Goal: Task Accomplishment & Management: Use online tool/utility

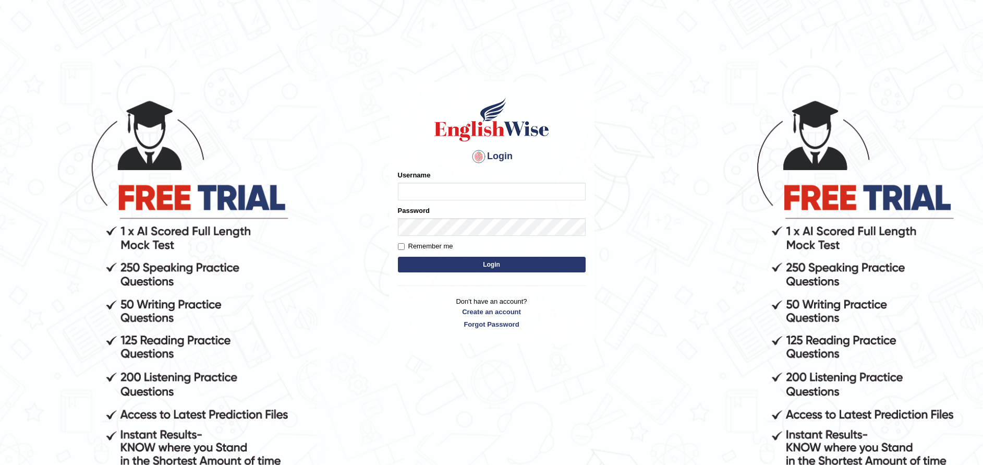
type input "paramjeet84"
click at [450, 270] on button "Login" at bounding box center [492, 265] width 188 height 16
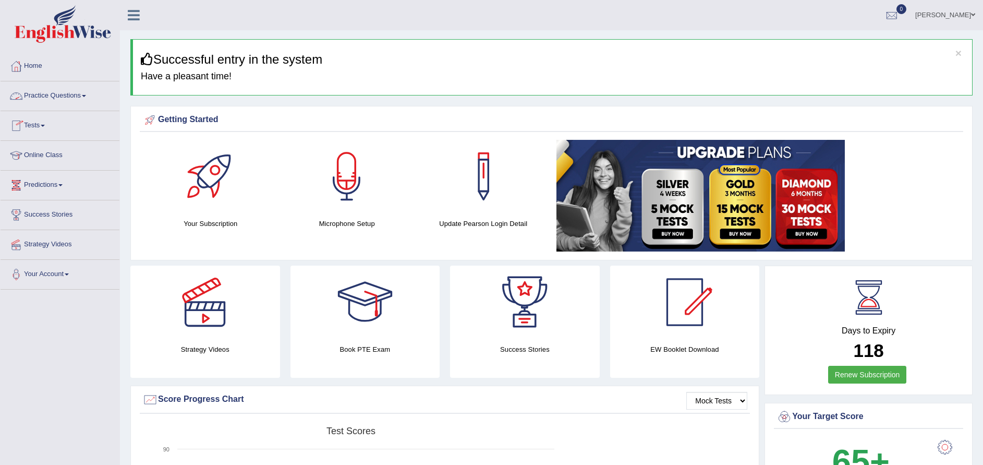
click at [58, 98] on link "Practice Questions" at bounding box center [60, 94] width 119 height 26
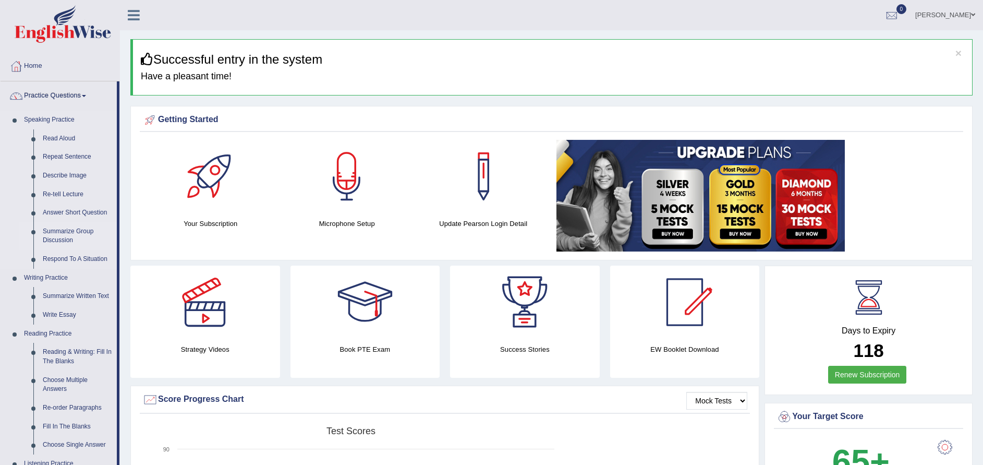
click at [73, 233] on link "Summarize Group Discussion" at bounding box center [77, 236] width 79 height 28
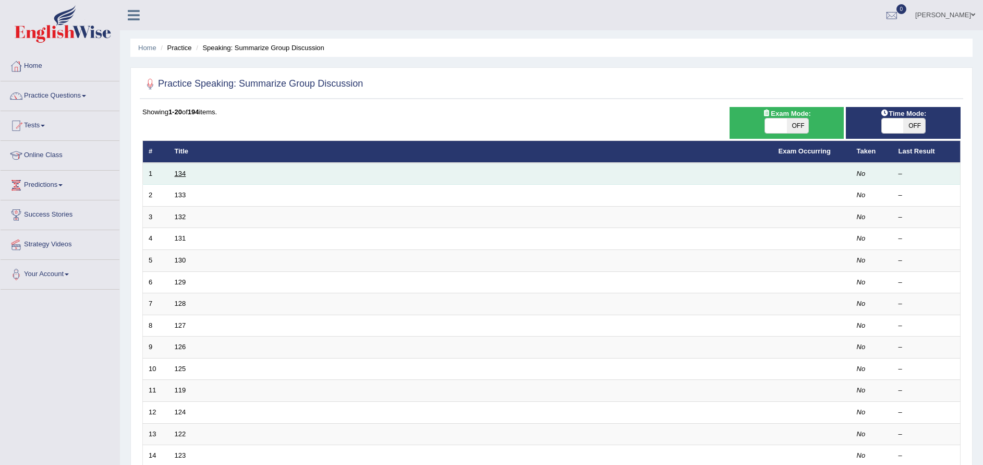
click at [182, 175] on link "134" at bounding box center [180, 174] width 11 height 8
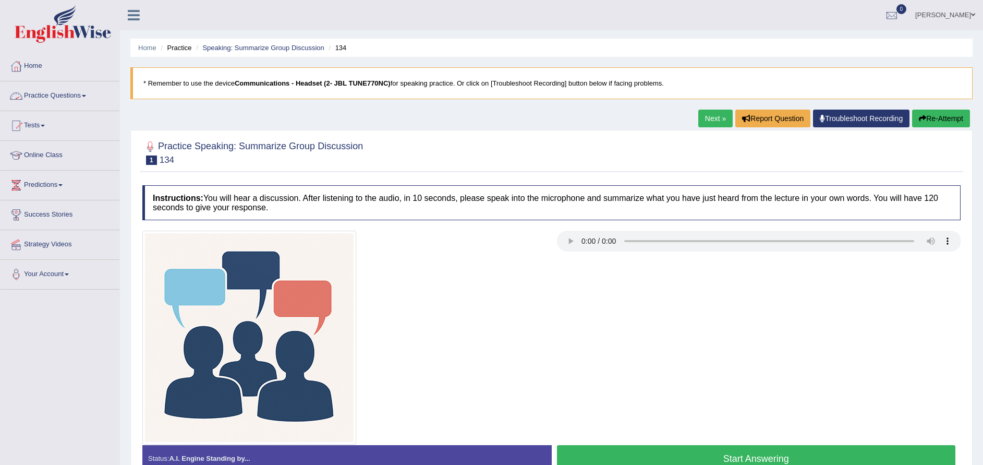
click at [67, 97] on link "Practice Questions" at bounding box center [60, 94] width 119 height 26
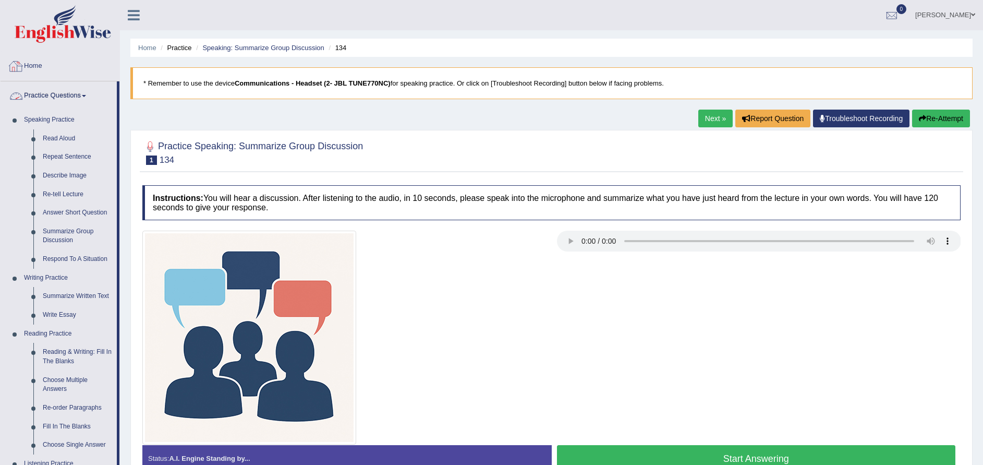
click at [34, 64] on link "Home" at bounding box center [60, 65] width 119 height 26
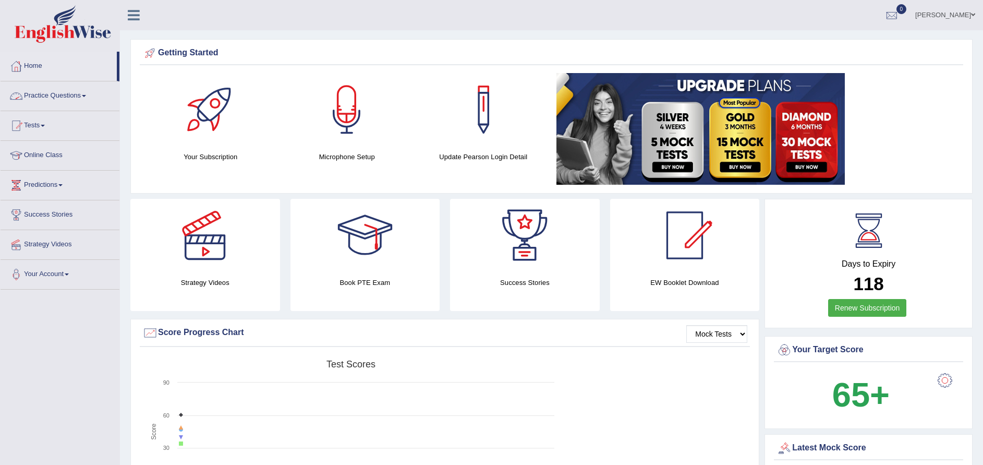
click at [59, 95] on link "Practice Questions" at bounding box center [60, 94] width 119 height 26
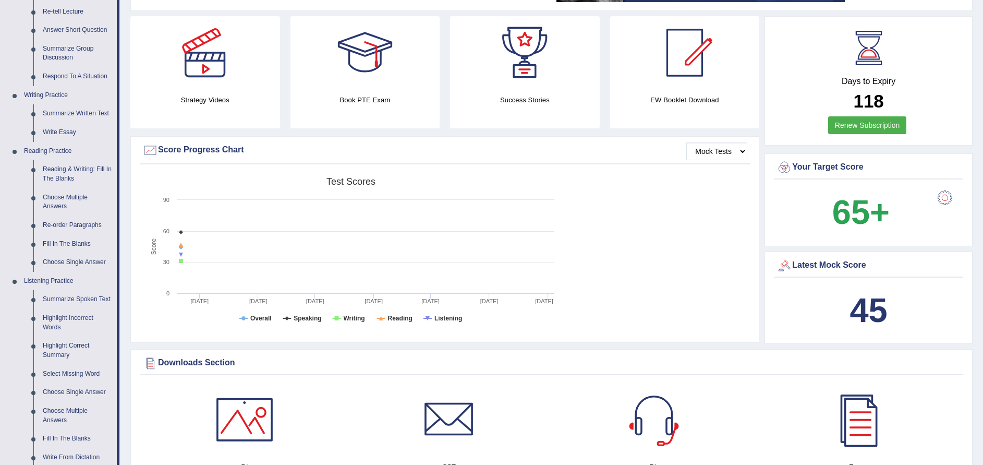
scroll to position [188, 0]
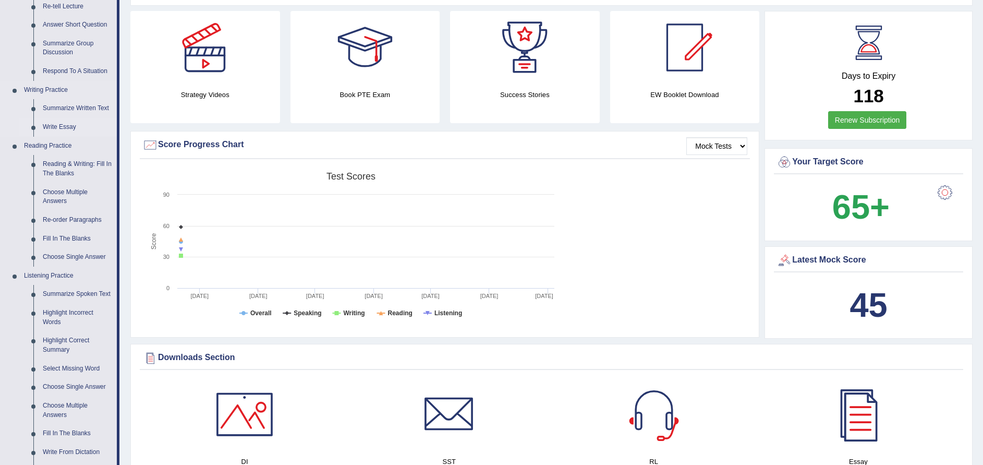
click at [66, 126] on link "Write Essay" at bounding box center [77, 127] width 79 height 19
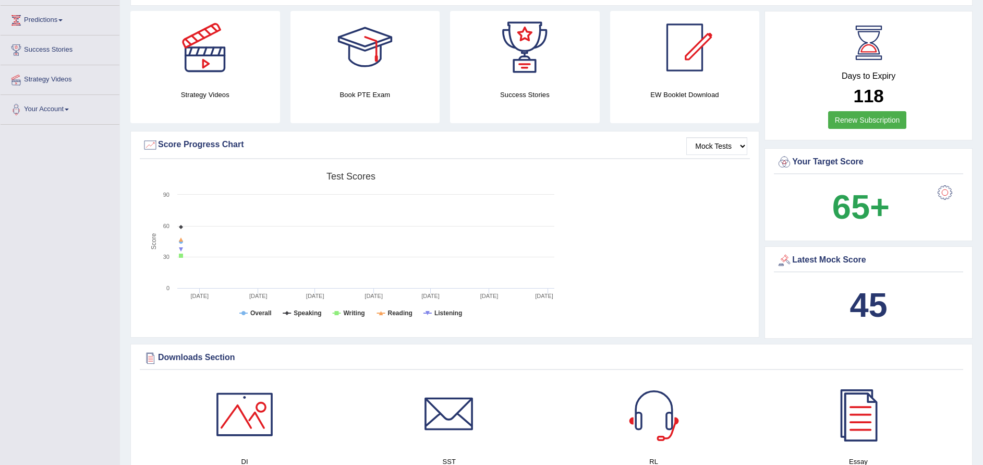
scroll to position [216, 0]
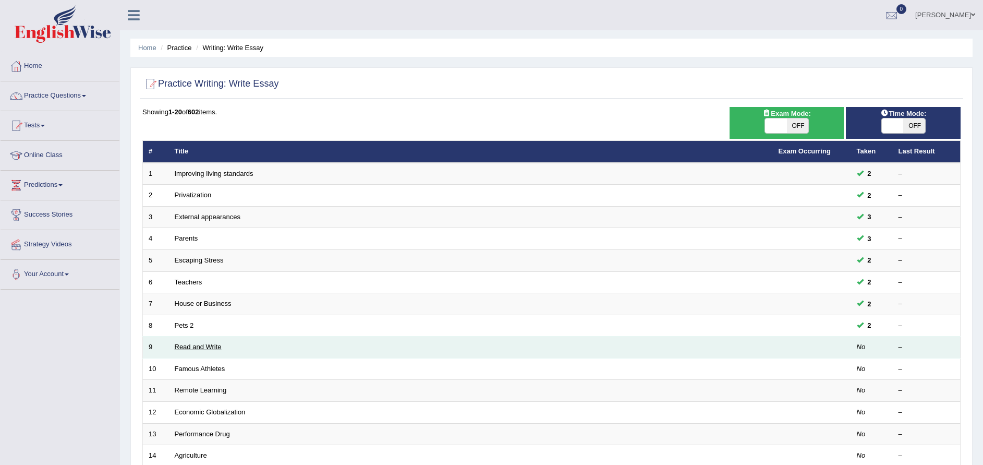
click at [192, 348] on link "Read and Write" at bounding box center [198, 347] width 47 height 8
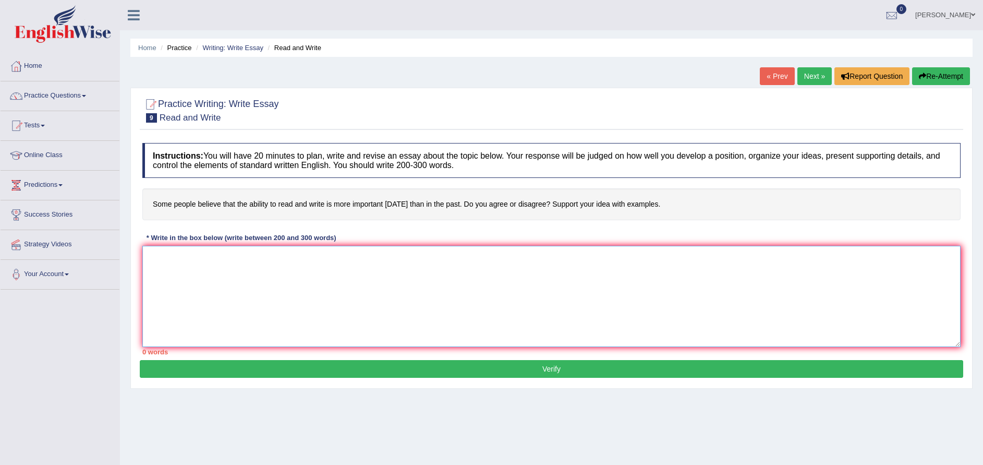
click at [234, 285] on textarea at bounding box center [551, 296] width 819 height 101
click at [234, 285] on textarea "One of" at bounding box center [551, 296] width 819 height 101
click at [234, 285] on textarea "One of the most conspicuous trends of contemporary" at bounding box center [551, 296] width 819 height 101
click at [396, 271] on textarea "One of the most conspicuous trends of contemporary" at bounding box center [551, 296] width 819 height 101
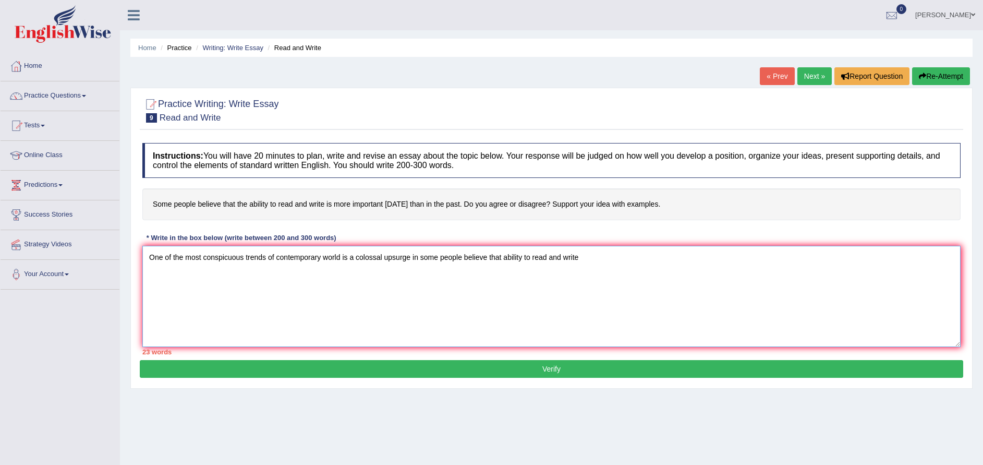
click at [570, 305] on textarea "One of the most conspicuous trends of contemporary world is a colossal upsurge …" at bounding box center [551, 296] width 819 height 101
click at [647, 263] on textarea "One of the most conspicuous trends of contemporary world is a colossal upsurge …" at bounding box center [551, 296] width 819 height 101
click at [751, 270] on textarea "One of the most conspicuous trends of contemporary world is a colossal upsurge …" at bounding box center [551, 296] width 819 height 101
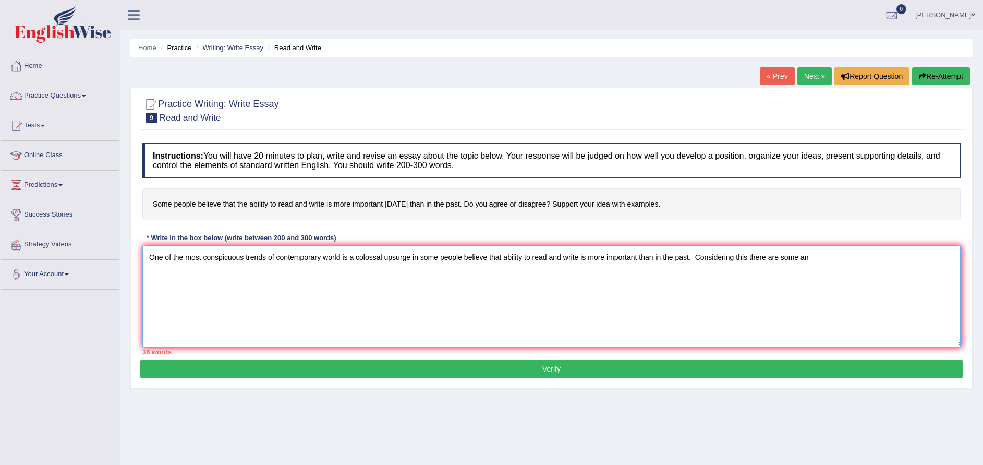
click at [880, 273] on textarea "One of the most conspicuous trends of contemporary world is a colossal upsurge …" at bounding box center [551, 296] width 819 height 101
click at [833, 262] on textarea "One of the most conspicuous trends of contemporary world is a colossal upsurge …" at bounding box center [551, 296] width 819 height 101
click at [951, 263] on textarea "One of the most conspicuous trends of contemporary world is a colossal upsurge …" at bounding box center [551, 296] width 819 height 101
click at [325, 285] on textarea "One of the most conspicuous trends of contemporary world is a colossal upsurge …" at bounding box center [551, 296] width 819 height 101
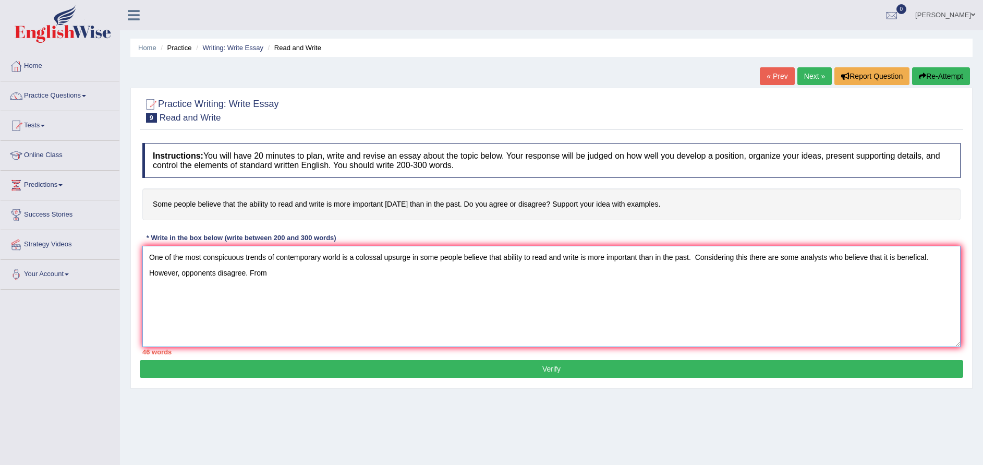
click at [325, 285] on textarea "One of the most conspicuous trends of contemporary world is a colossal upsurge …" at bounding box center [551, 296] width 819 height 101
click at [265, 276] on textarea "One of the most conspicuous trends of contemporary world is a colossal upsurge …" at bounding box center [551, 296] width 819 height 101
click at [354, 254] on textarea "One of the most conspicuous trends of contemporary world is a colossal upsurge …" at bounding box center [551, 296] width 819 height 101
click at [342, 273] on textarea "One of the most conspicuous trends of contemporary world is a colossal upsurge …" at bounding box center [551, 296] width 819 height 101
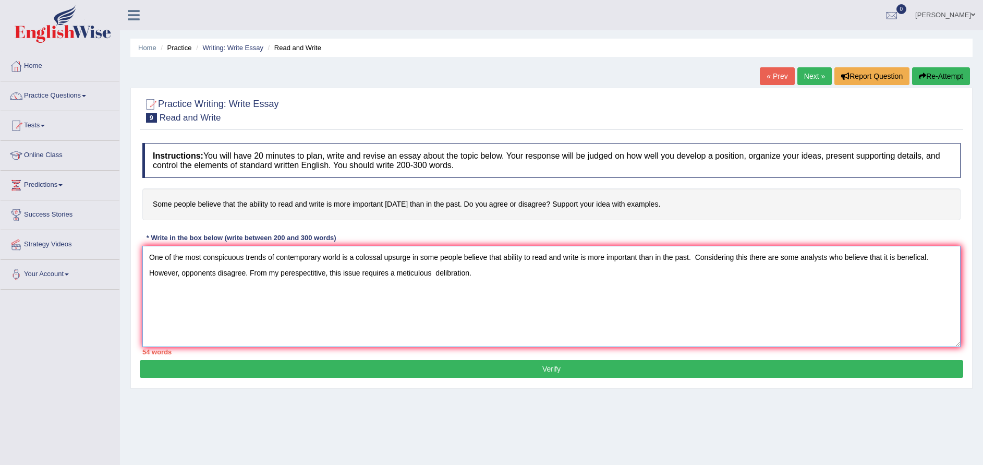
type textarea "One of the most conspicuous trends of contemporary world is a colossal upsurge …"
